Goal: Transaction & Acquisition: Purchase product/service

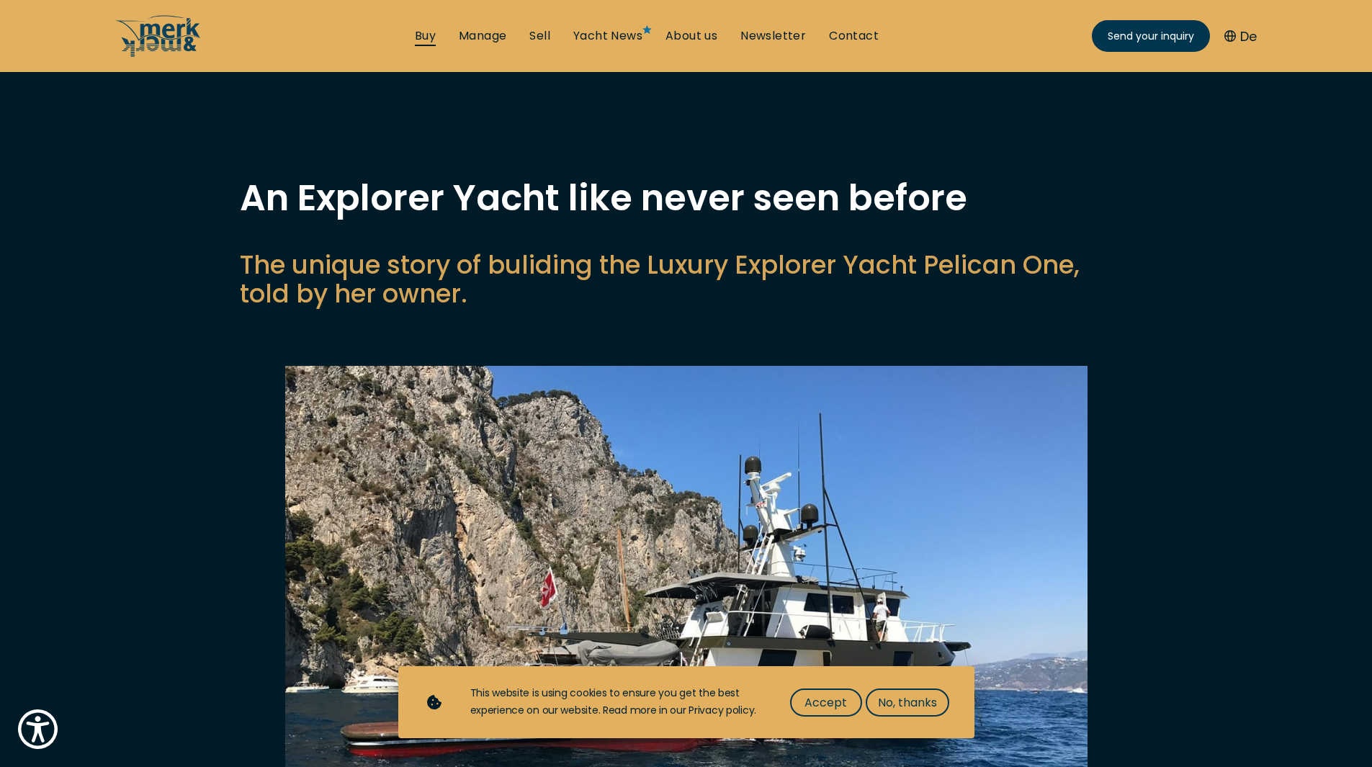
click at [429, 33] on link "Buy" at bounding box center [425, 36] width 21 height 16
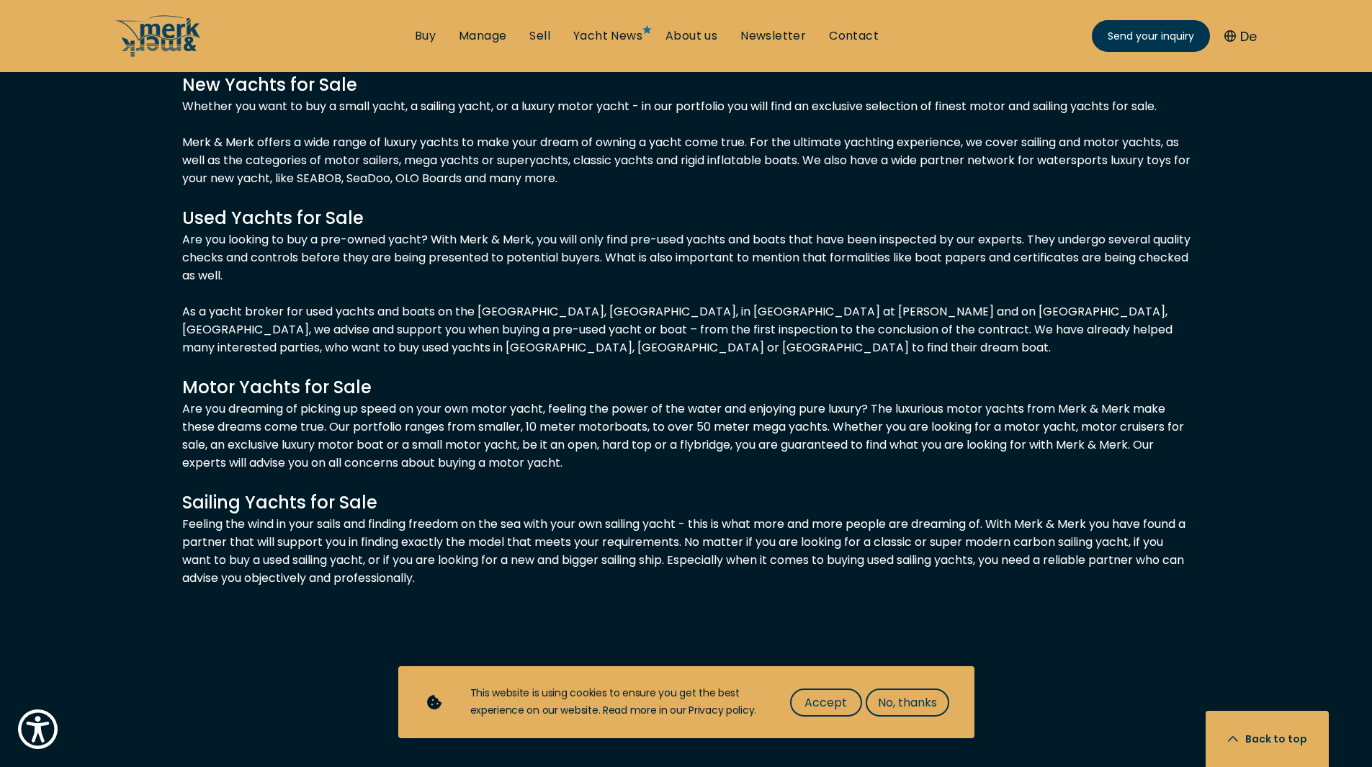
scroll to position [1441, 0]
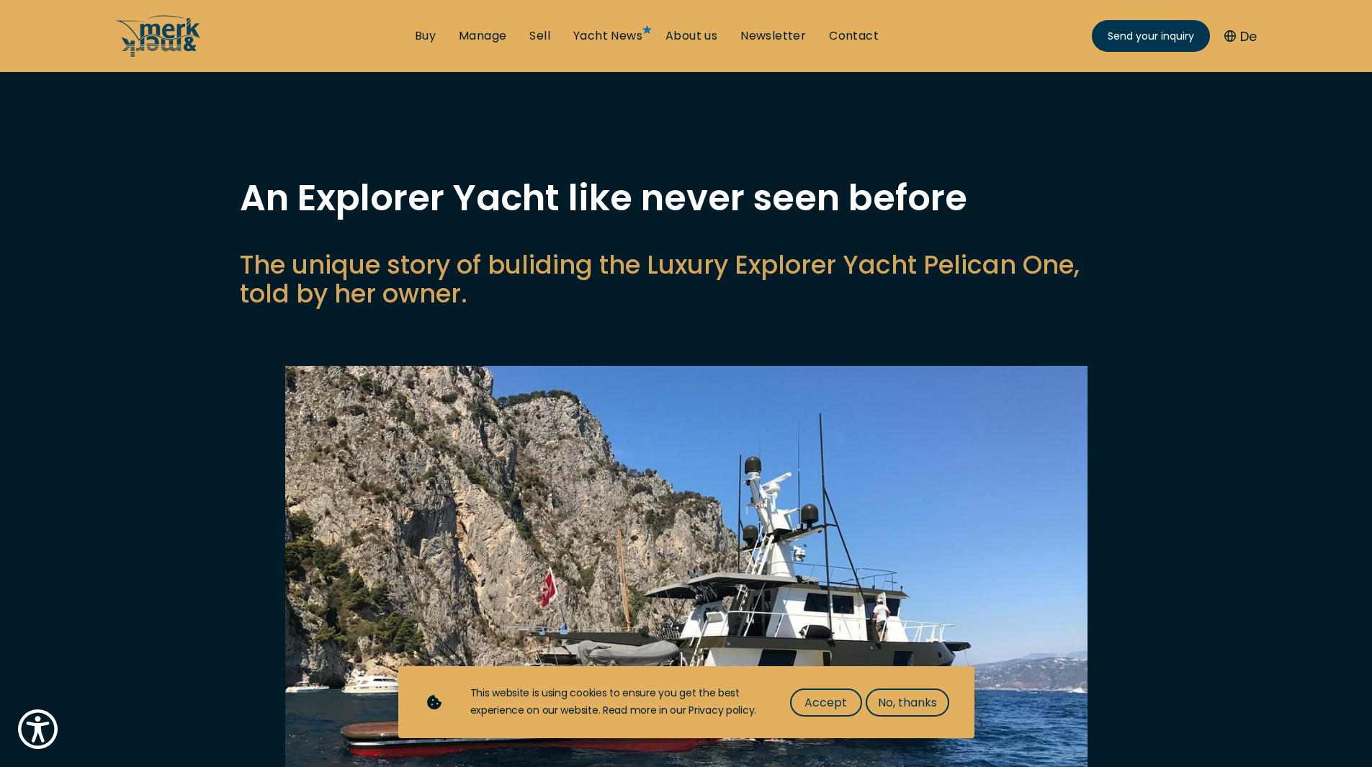
drag, startPoint x: 654, startPoint y: 262, endPoint x: 661, endPoint y: 264, distance: 7.3
click at [661, 264] on p "The unique story of buliding the Luxury Explorer Yacht Pelican One, told by her…" at bounding box center [686, 280] width 893 height 58
